Goal: Find contact information: Find contact information

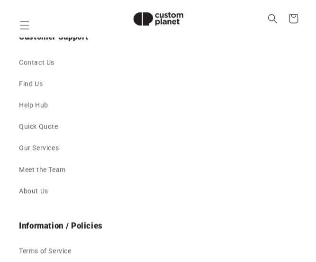
scroll to position [1261, 0]
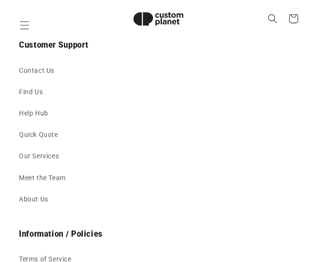
click at [46, 81] on link "Contact Us" at bounding box center [158, 70] width 278 height 21
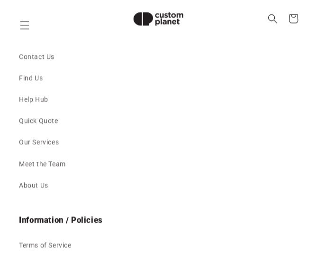
scroll to position [1272, 0]
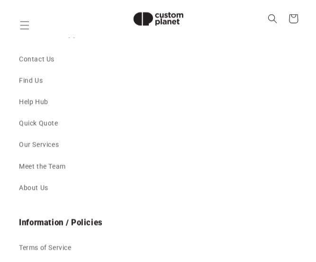
click at [24, 70] on link "Contact Us" at bounding box center [158, 58] width 278 height 21
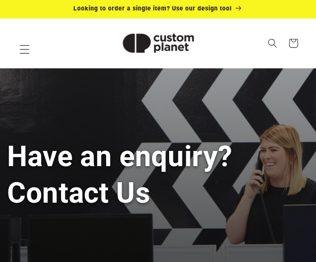
click at [30, 44] on span "Menu" at bounding box center [24, 49] width 21 height 21
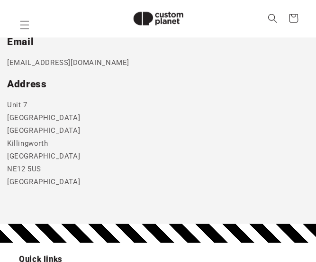
scroll to position [515, 0]
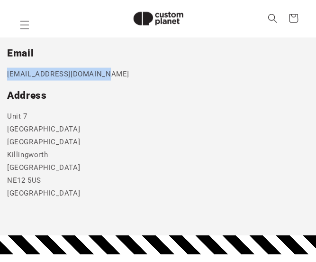
drag, startPoint x: 104, startPoint y: 73, endPoint x: 7, endPoint y: 80, distance: 98.0
click at [7, 80] on p "sales@customplanet.co.uk" at bounding box center [158, 74] width 302 height 13
copy p "sales@customplanet.co.uk"
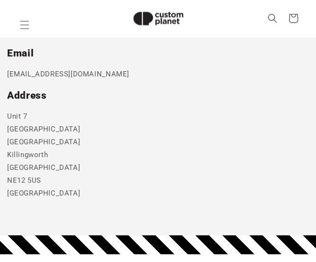
click at [204, 99] on h2 "Address" at bounding box center [158, 95] width 302 height 13
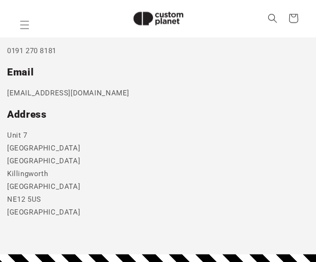
scroll to position [478, 0]
